Goal: Information Seeking & Learning: Learn about a topic

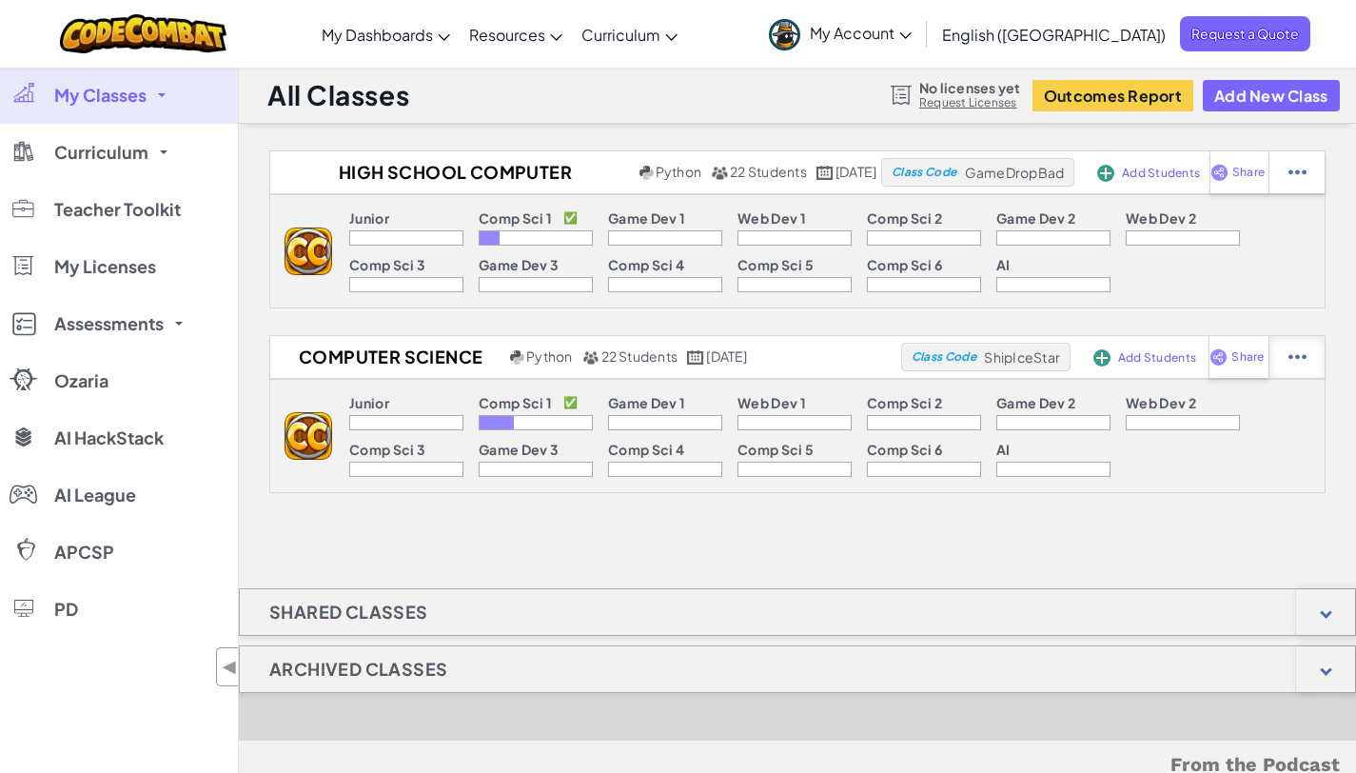
click at [1315, 193] on div at bounding box center [1297, 172] width 56 height 42
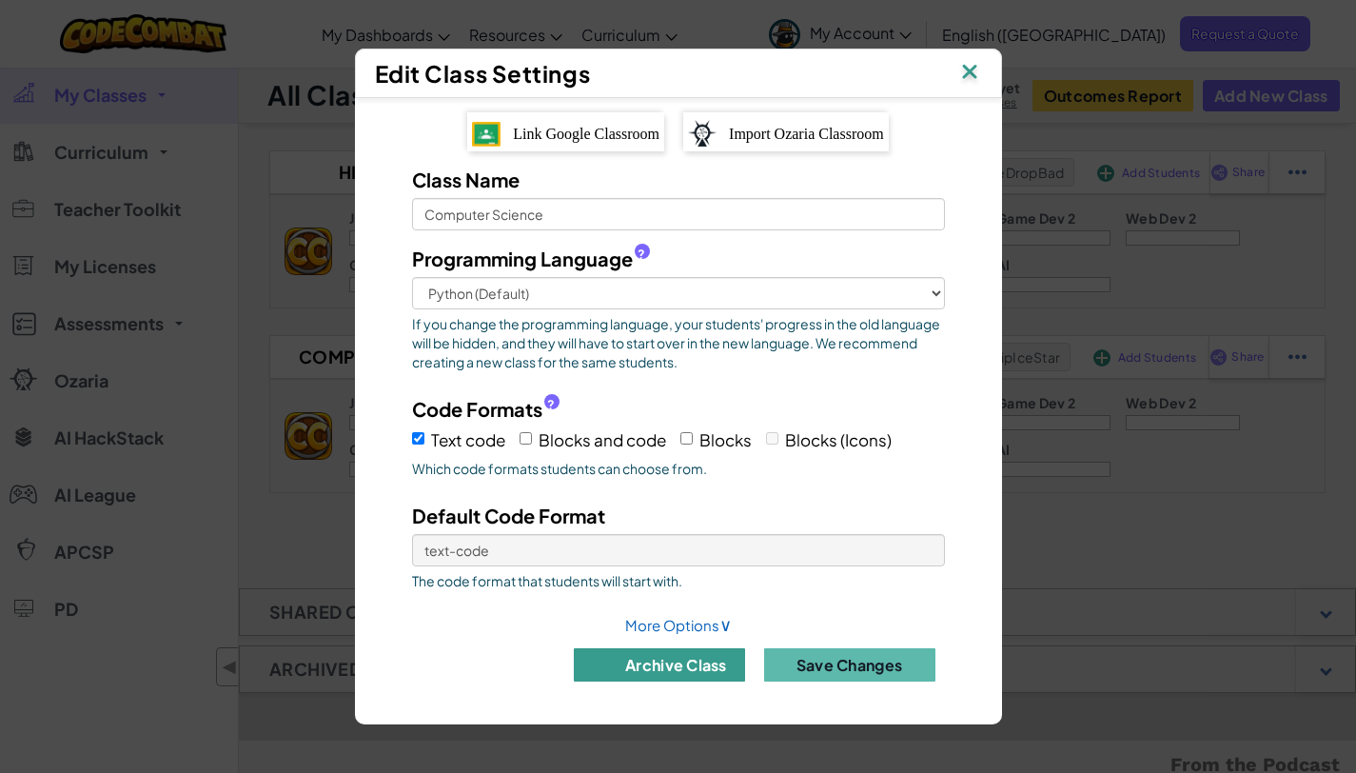
click at [666, 679] on button "archive class" at bounding box center [659, 664] width 171 height 33
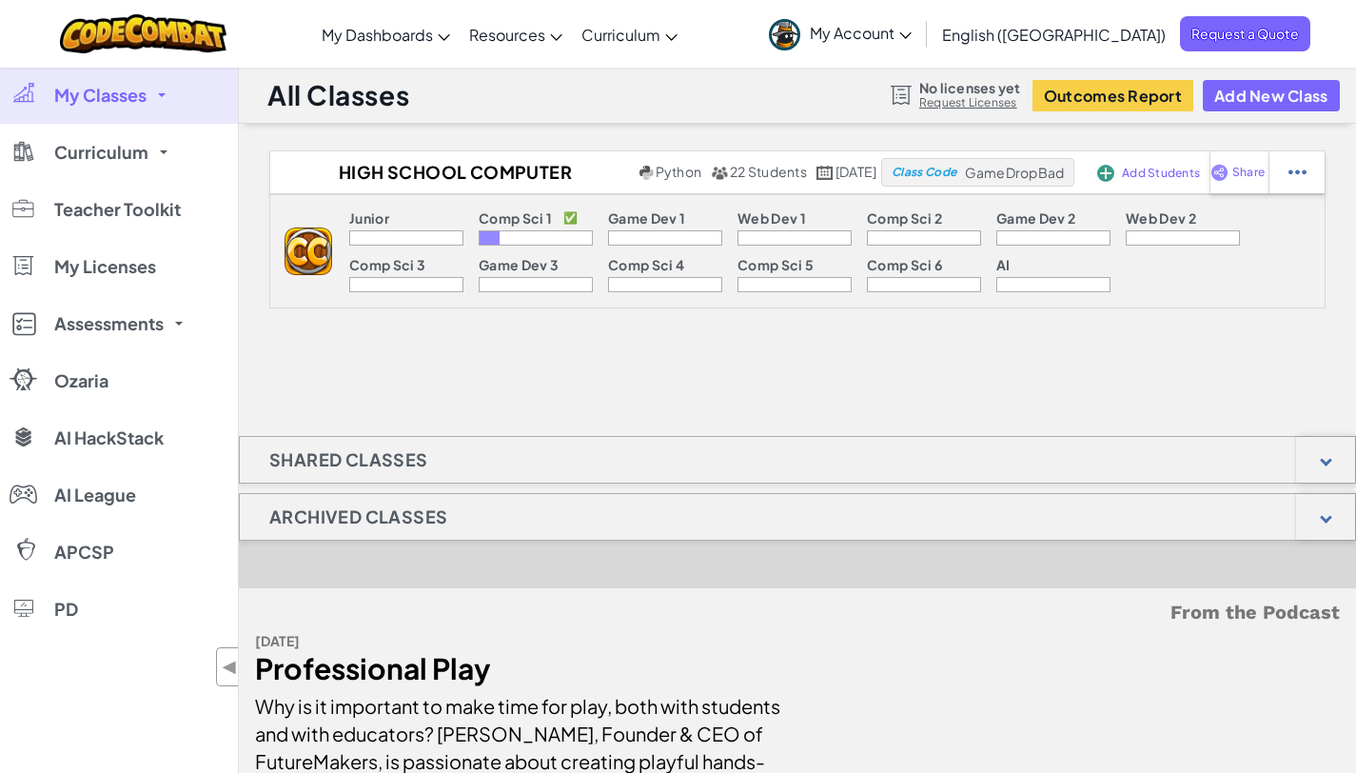
click at [1325, 214] on div "Junior Comp Sci 1 ✅ Game Dev 1 Web Dev 1 Comp Sci 2 Game Dev 2 Web Dev 2 Comp S…" at bounding box center [797, 251] width 1056 height 114
click at [1310, 195] on div "Junior Comp Sci 1 ✅ Game Dev 1 Web Dev 1 Comp Sci 2 Game Dev 2 Web Dev 2 Comp S…" at bounding box center [828, 251] width 993 height 112
click at [1302, 188] on div at bounding box center [1297, 172] width 56 height 42
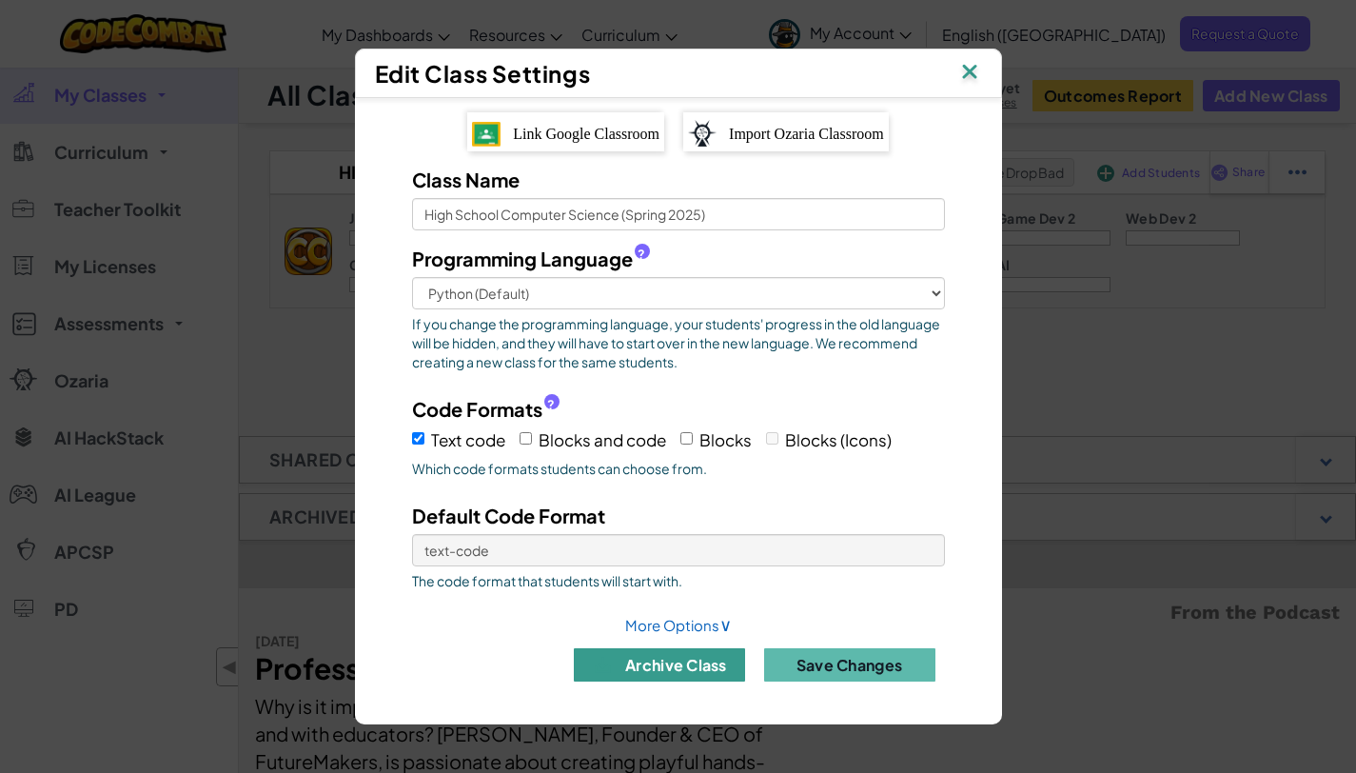
click at [664, 655] on button "archive class" at bounding box center [659, 664] width 171 height 33
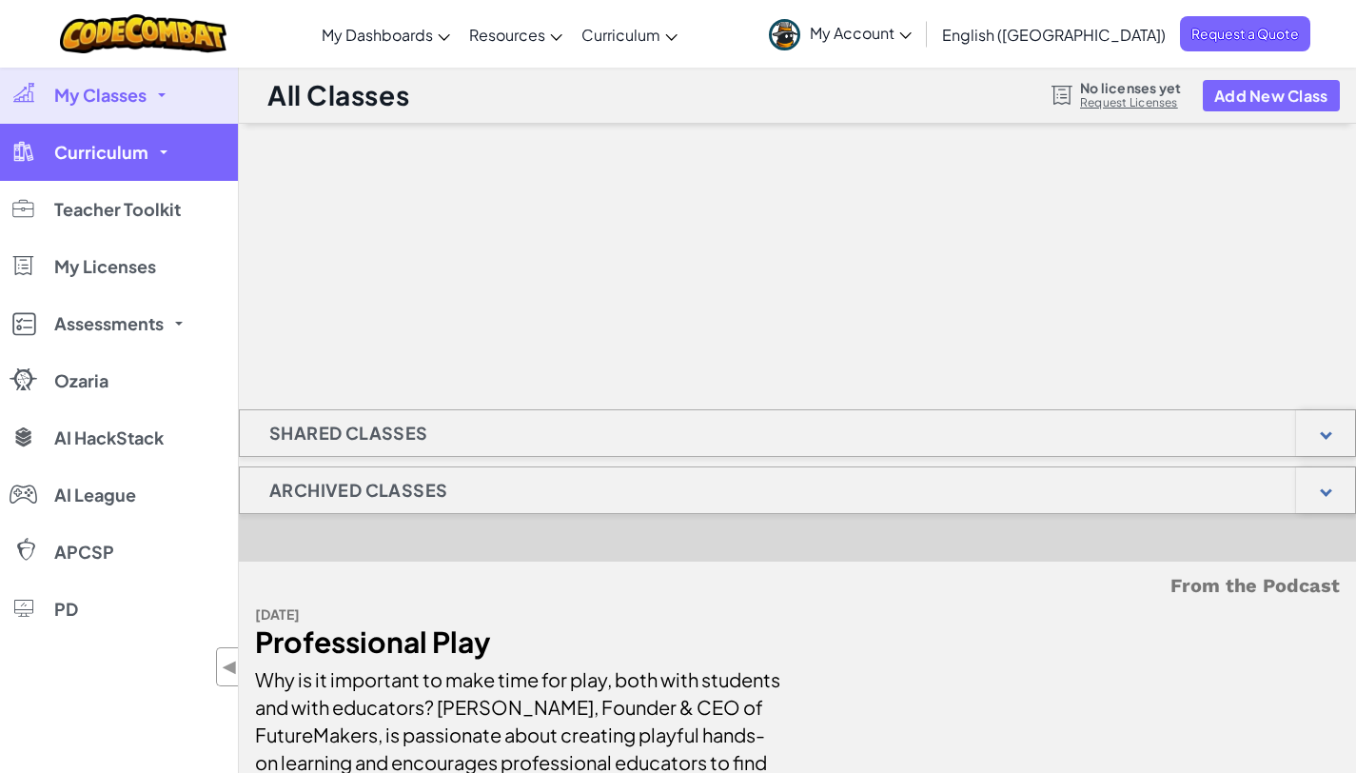
click at [124, 160] on span "Curriculum" at bounding box center [101, 152] width 94 height 17
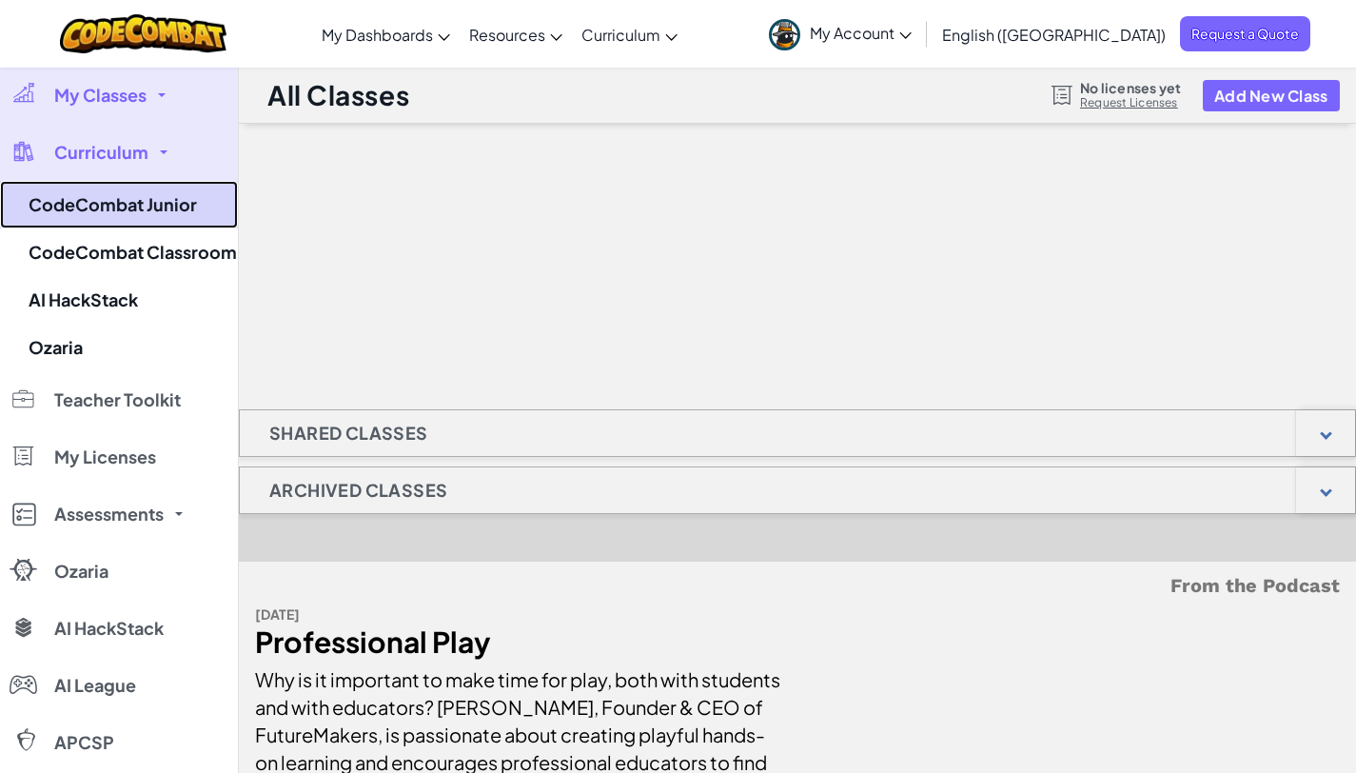
click at [153, 190] on link "CodeCombat Junior" at bounding box center [119, 205] width 238 height 48
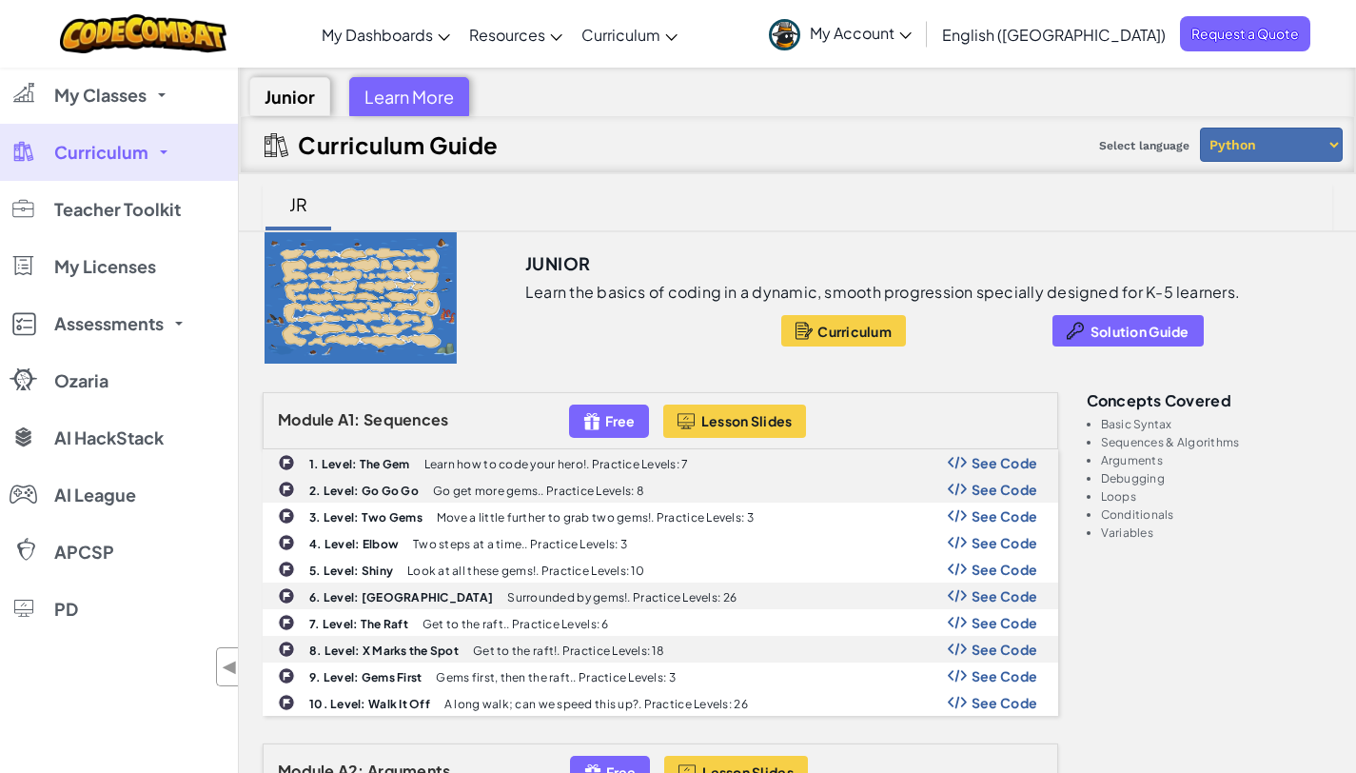
click at [152, 162] on link "Curriculum" at bounding box center [119, 152] width 238 height 57
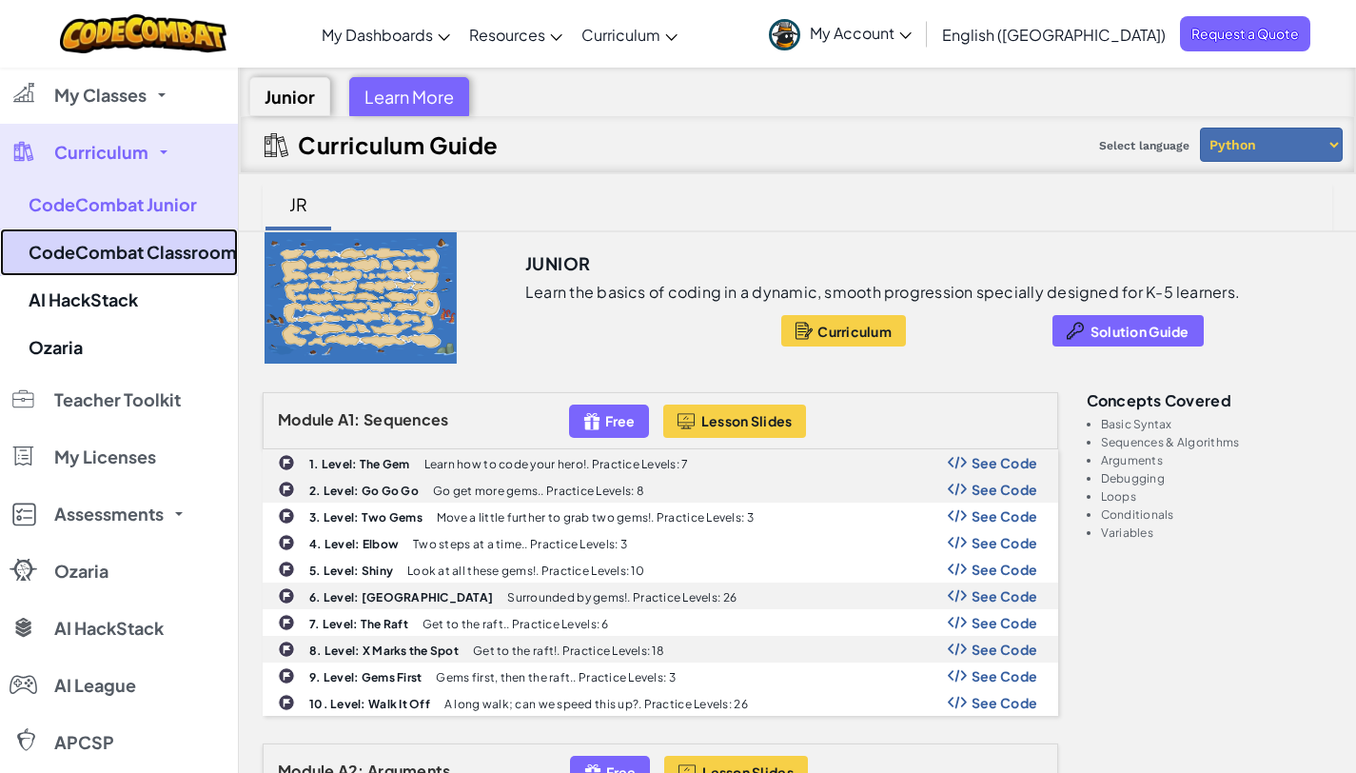
click at [147, 238] on link "CodeCombat Classroom" at bounding box center [119, 252] width 238 height 48
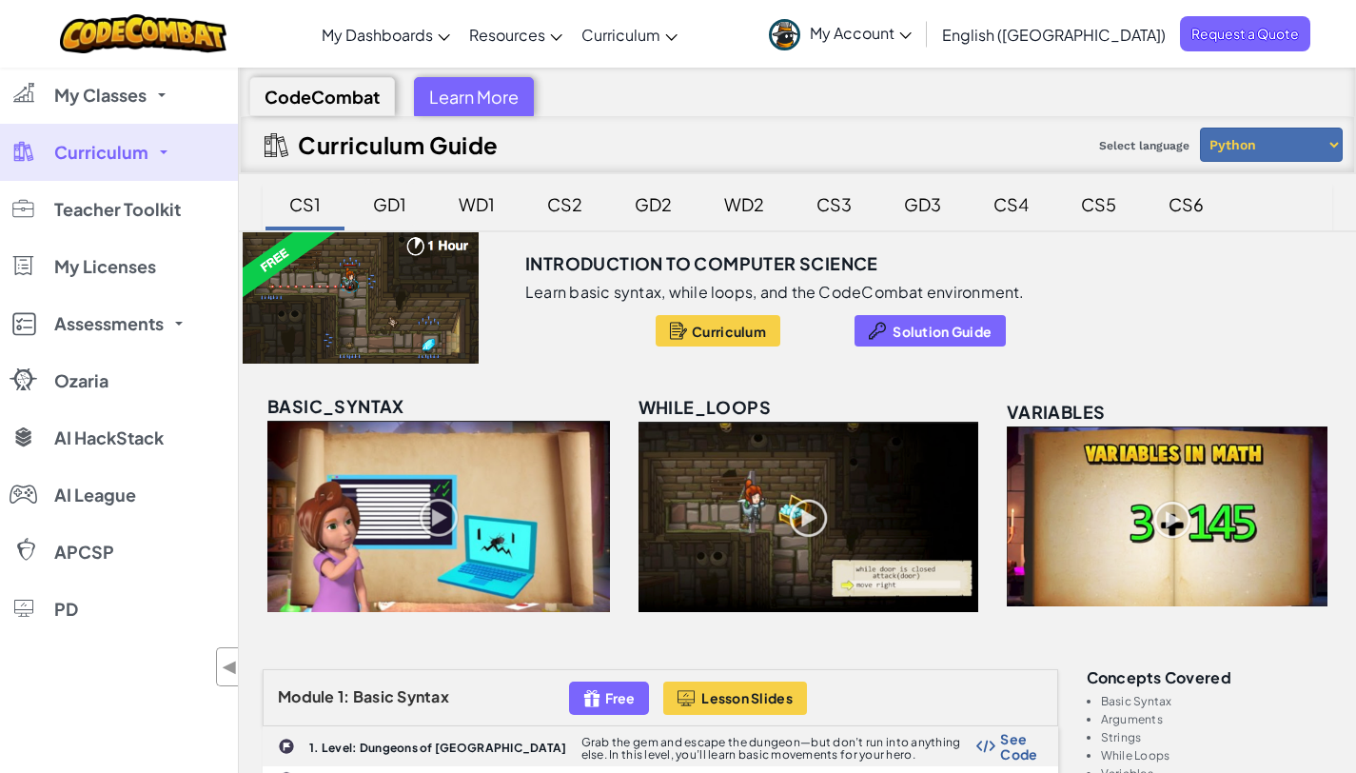
click at [399, 209] on div "GD1" at bounding box center [389, 204] width 71 height 45
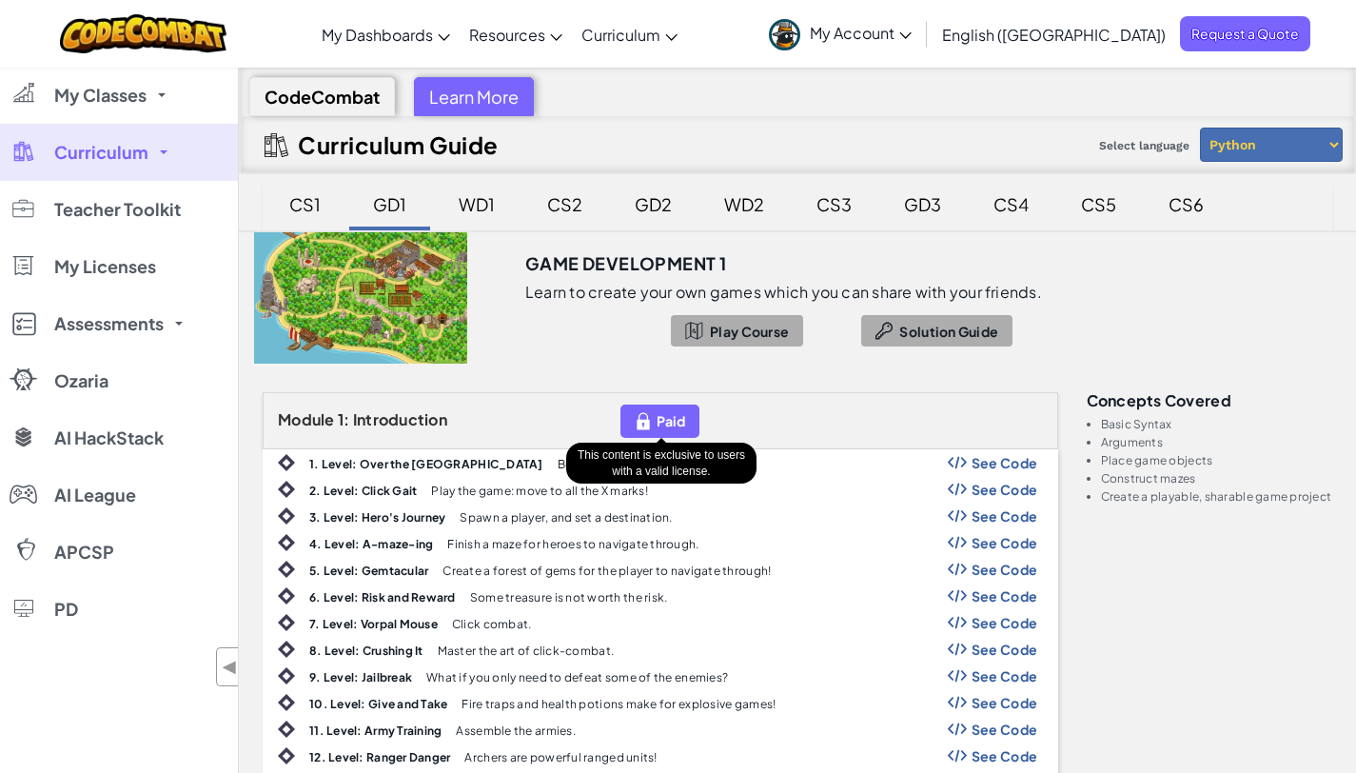
click at [645, 414] on img at bounding box center [643, 421] width 17 height 22
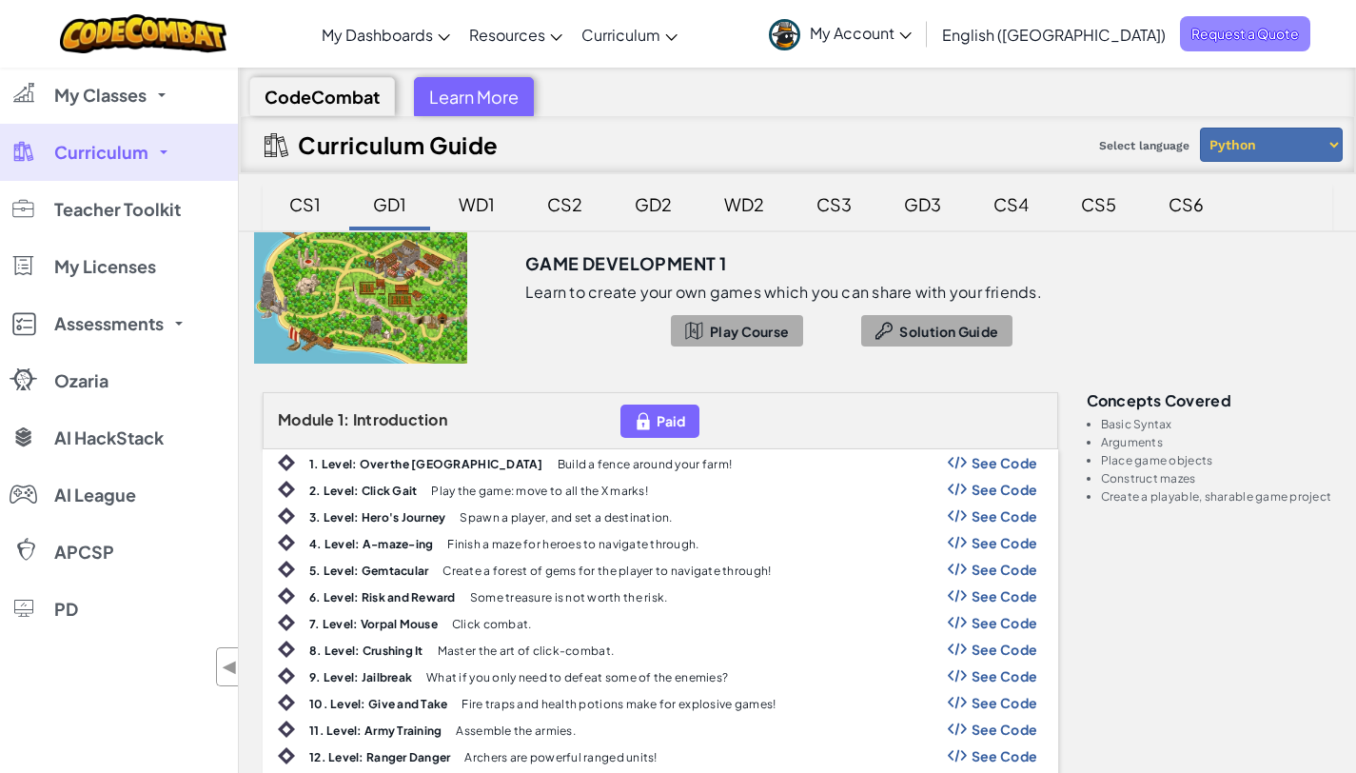
click at [1210, 43] on span "Request a Quote" at bounding box center [1245, 33] width 130 height 35
